Goal: Find specific page/section: Find specific page/section

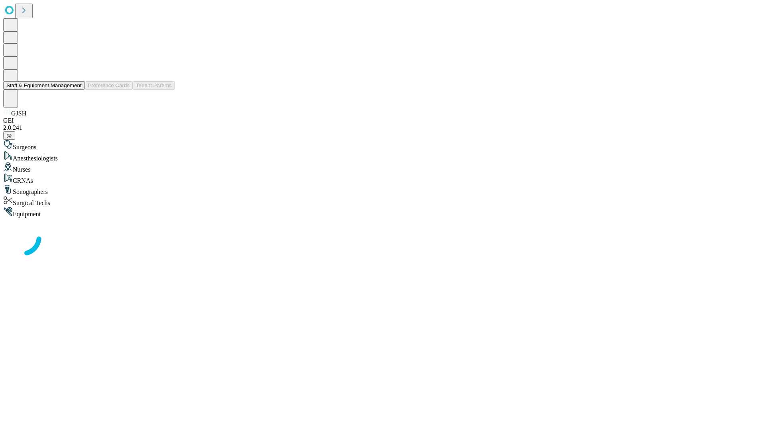
click at [76, 90] on button "Staff & Equipment Management" at bounding box center [44, 85] width 82 height 8
